Goal: Information Seeking & Learning: Learn about a topic

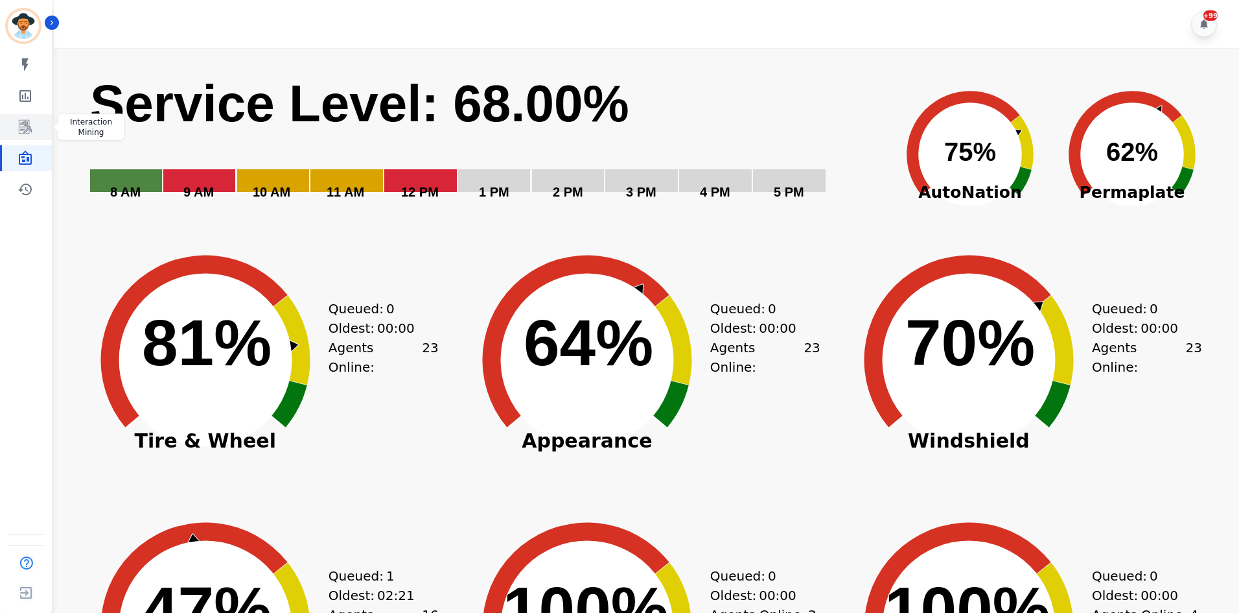
drag, startPoint x: 0, startPoint y: 0, endPoint x: 31, endPoint y: 126, distance: 130.2
click at [31, 126] on icon "Sidebar" at bounding box center [26, 127] width 16 height 16
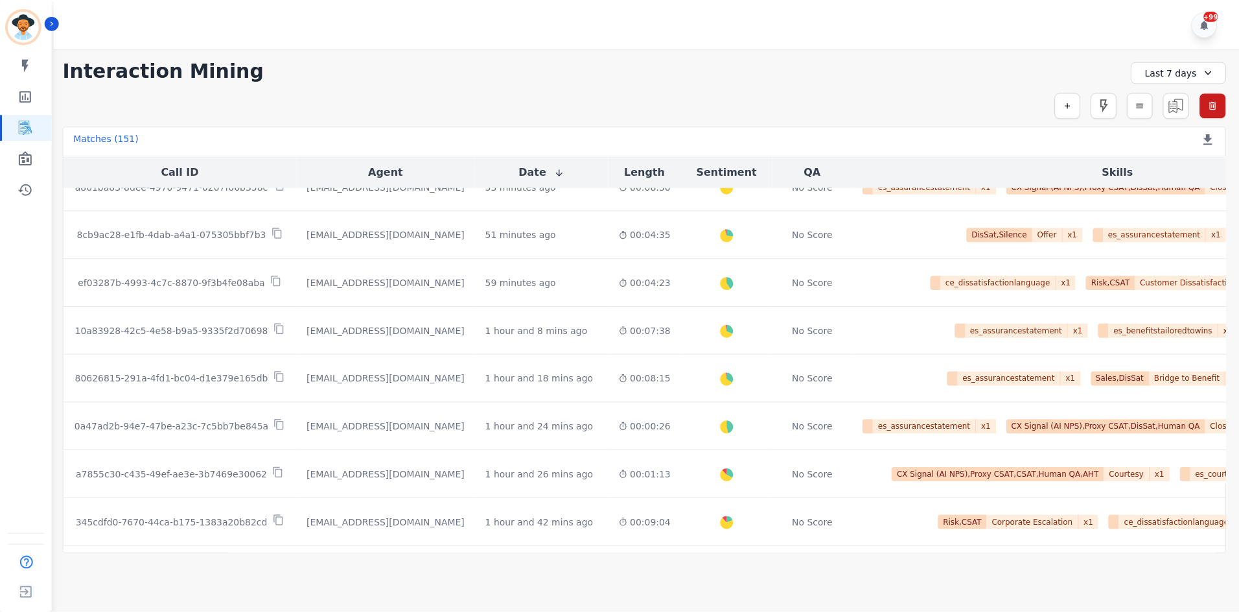
scroll to position [130, 0]
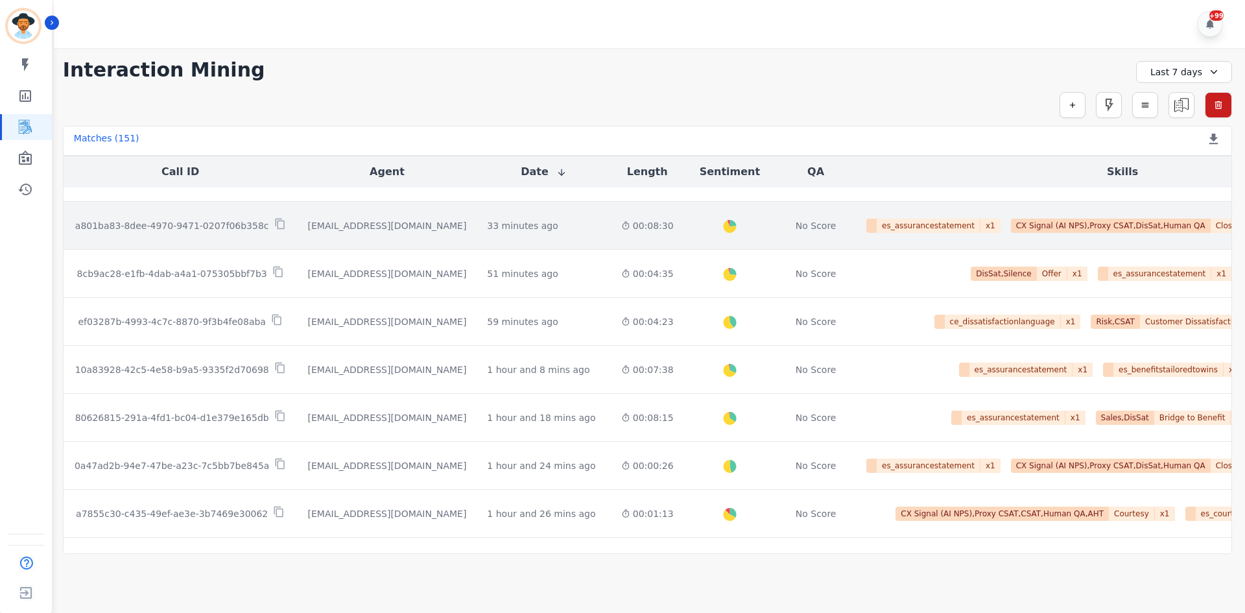
click at [621, 226] on icon at bounding box center [625, 225] width 9 height 9
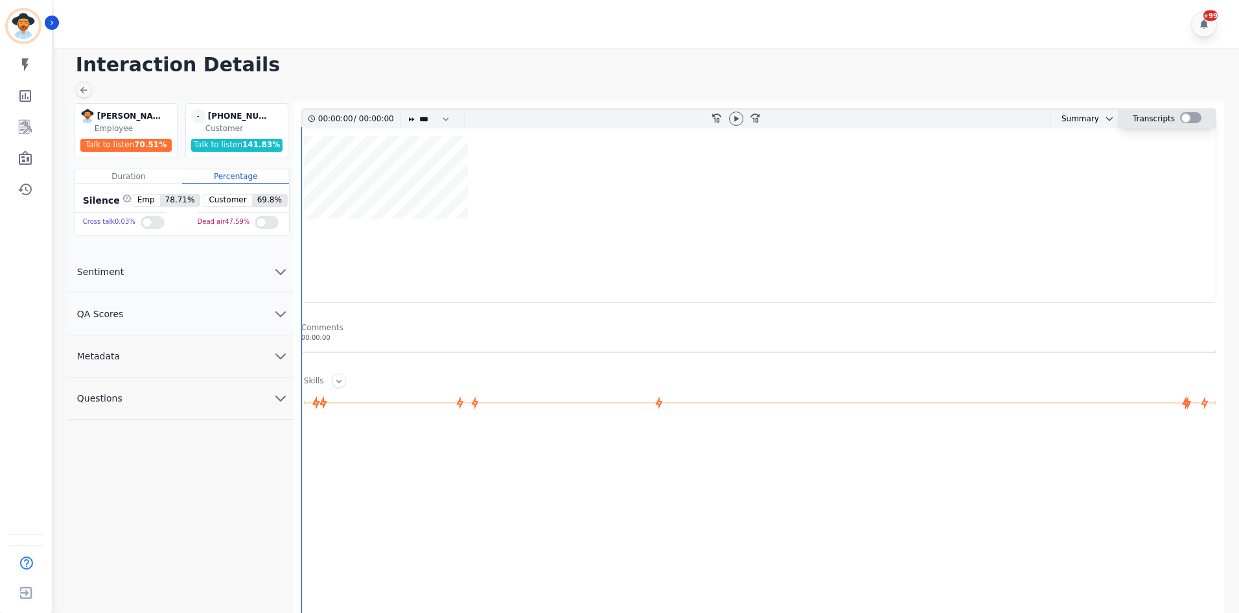
click at [1188, 119] on div at bounding box center [1190, 117] width 21 height 11
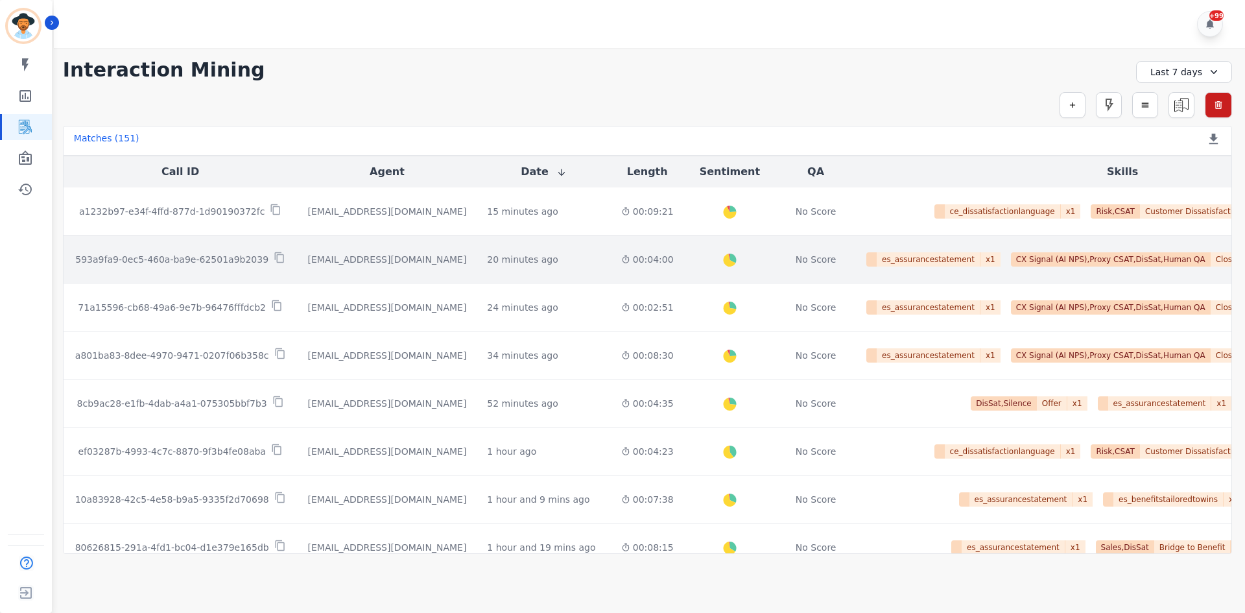
click at [522, 264] on div "20 minutes ago Start at: [DATE] 12:38pm" at bounding box center [543, 259] width 113 height 13
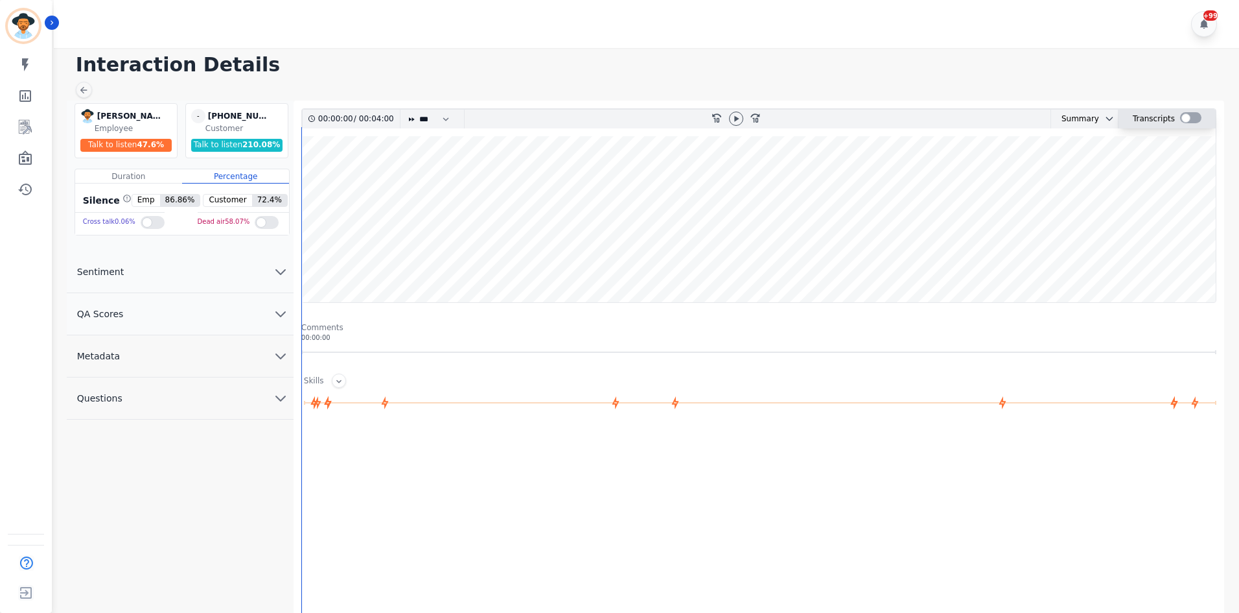
click at [1195, 124] on div at bounding box center [1190, 119] width 21 height 19
click at [1186, 111] on div at bounding box center [1190, 119] width 21 height 19
click at [1186, 114] on div at bounding box center [1190, 117] width 21 height 11
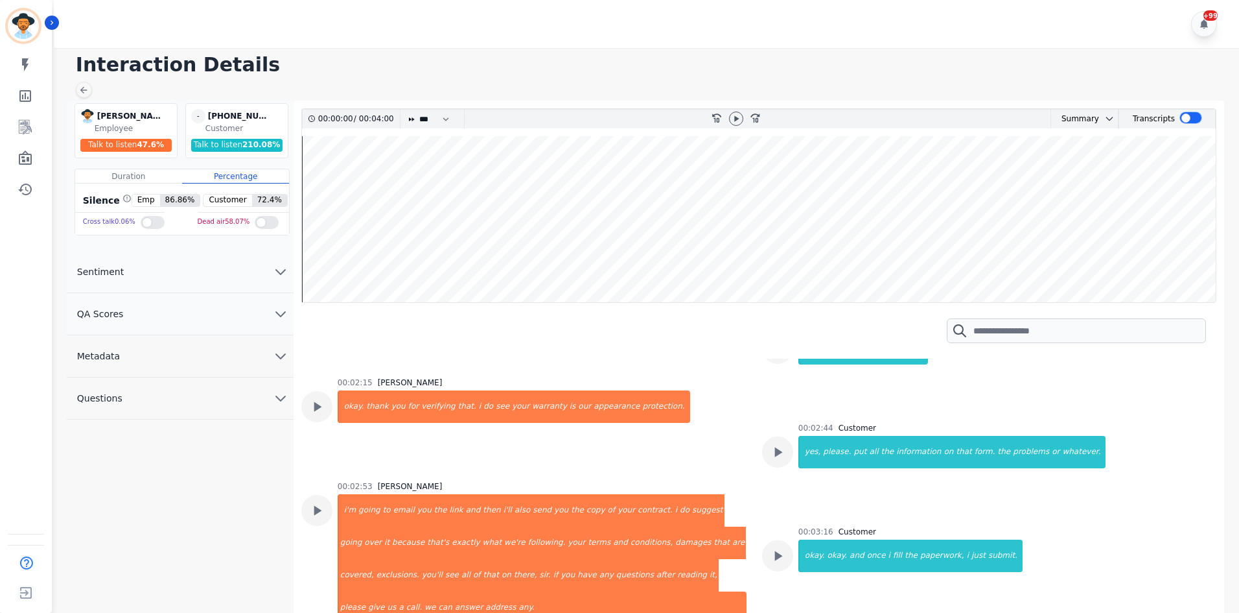
scroll to position [973, 0]
